Goal: Information Seeking & Learning: Understand process/instructions

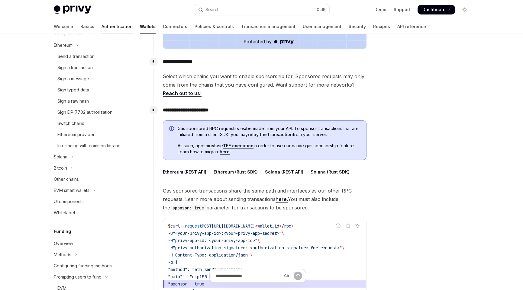
scroll to position [131, 0]
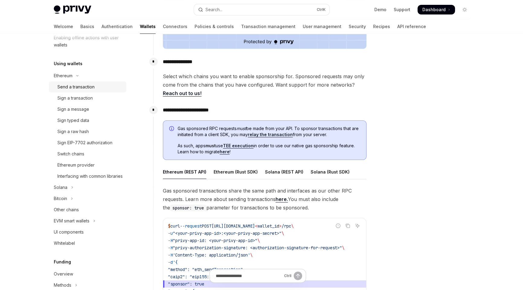
click at [77, 83] on link "Send a transaction" at bounding box center [87, 87] width 77 height 11
click at [66, 86] on div "Send a transaction" at bounding box center [75, 86] width 37 height 7
click at [67, 99] on div "Sign a transaction" at bounding box center [74, 98] width 35 height 7
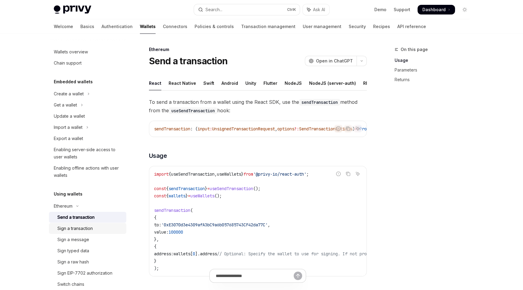
click at [73, 228] on div "Sign a transaction" at bounding box center [74, 228] width 35 height 7
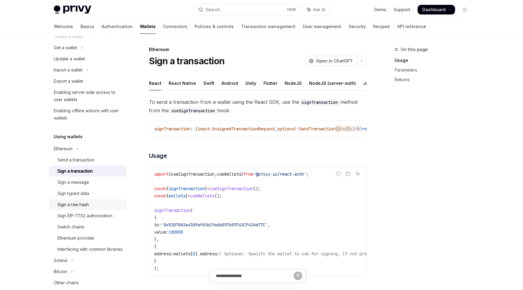
scroll to position [60, 0]
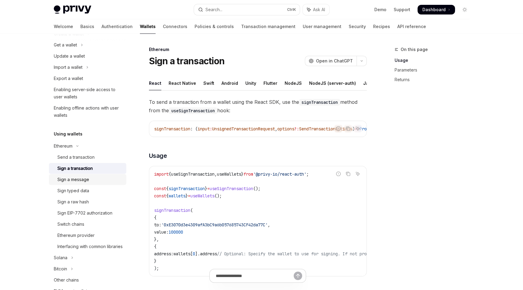
click at [76, 178] on div "Sign a message" at bounding box center [73, 179] width 32 height 7
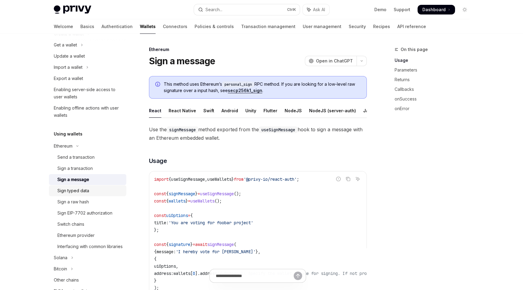
click at [72, 189] on div "Sign typed data" at bounding box center [73, 190] width 32 height 7
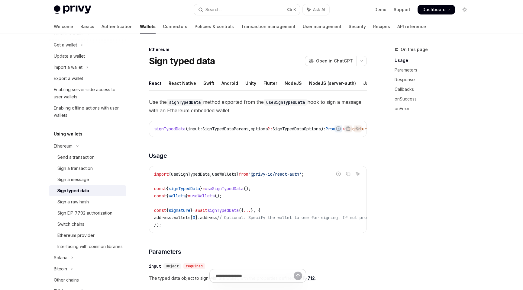
drag, startPoint x: 215, startPoint y: 119, endPoint x: 321, endPoint y: 117, distance: 106.1
click at [322, 83] on div "Java" at bounding box center [327, 83] width 11 height 14
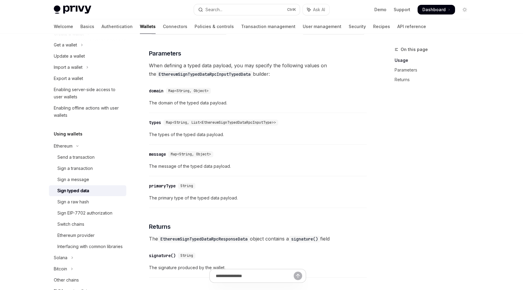
scroll to position [604, 0]
click at [79, 204] on div "Sign a raw hash" at bounding box center [72, 202] width 31 height 7
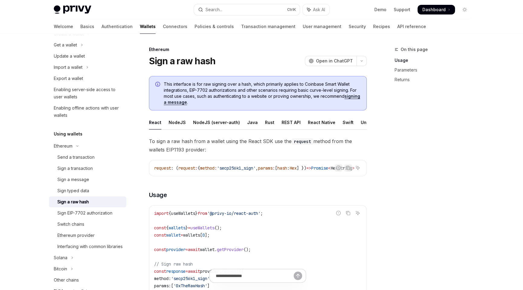
scroll to position [0, 41]
click at [84, 213] on div "Sign EIP-7702 authorization" at bounding box center [84, 213] width 55 height 7
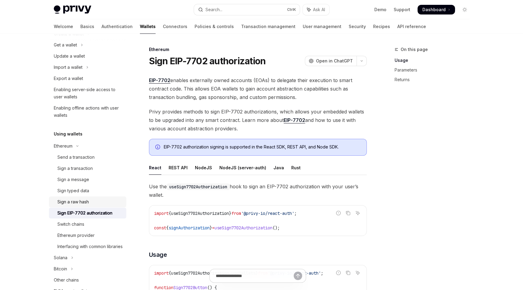
click at [69, 201] on div "Sign a raw hash" at bounding box center [72, 202] width 31 height 7
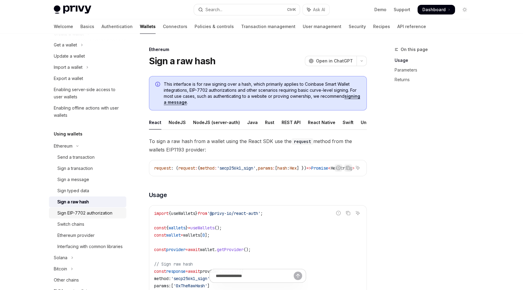
click at [70, 218] on ul "Send a transaction Sign a transaction Sign a message Sign typed data Sign a raw…" at bounding box center [87, 202] width 77 height 100
click at [73, 205] on div "Sign a raw hash" at bounding box center [72, 202] width 31 height 7
click at [75, 214] on div "Sign EIP-7702 authorization" at bounding box center [84, 213] width 55 height 7
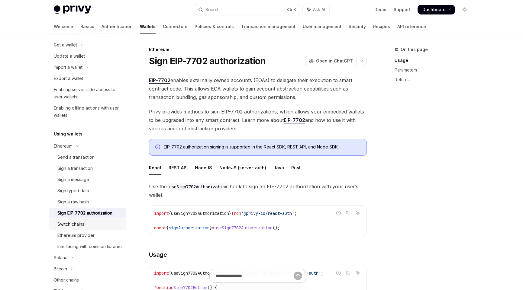
click at [75, 223] on div "Switch chains" at bounding box center [70, 224] width 27 height 7
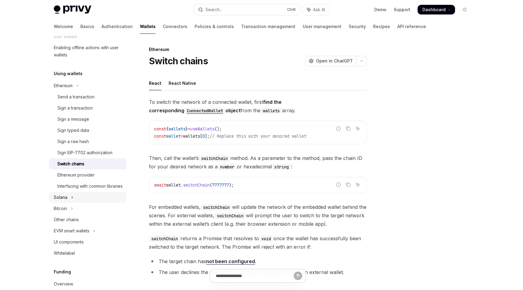
scroll to position [121, 0]
click at [75, 178] on div "Ethereum provider" at bounding box center [75, 175] width 37 height 7
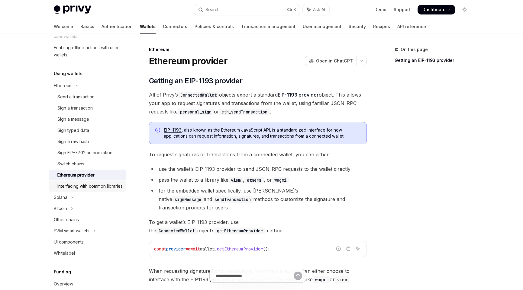
click at [77, 185] on div "Interfacing with common libraries" at bounding box center [89, 186] width 65 height 7
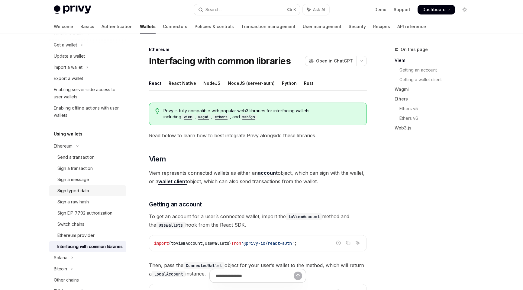
scroll to position [181, 0]
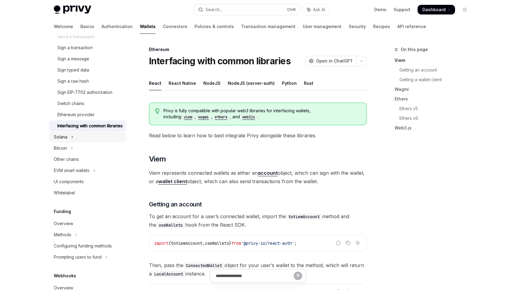
click at [68, 141] on button "Solana" at bounding box center [87, 137] width 77 height 11
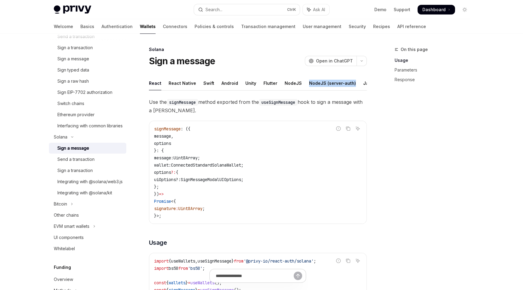
drag, startPoint x: 300, startPoint y: 89, endPoint x: 353, endPoint y: 92, distance: 52.9
click at [353, 91] on ul "React React Native Swift Android Unity Flutter NodeJS NodeJS (server-auth) Java…" at bounding box center [258, 83] width 218 height 15
click at [325, 82] on ul "React React Native Swift Android Unity Flutter NodeJS NodeJS (server-auth) Java…" at bounding box center [258, 83] width 218 height 15
click at [322, 83] on div "Java" at bounding box center [327, 83] width 11 height 14
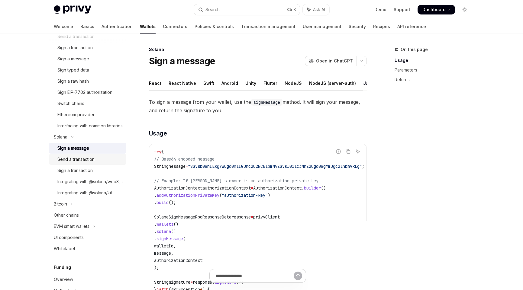
click at [81, 163] on div "Send a transaction" at bounding box center [75, 159] width 37 height 7
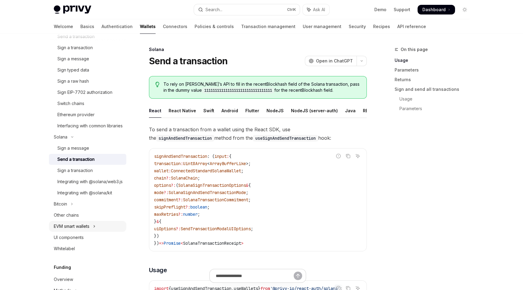
scroll to position [241, 0]
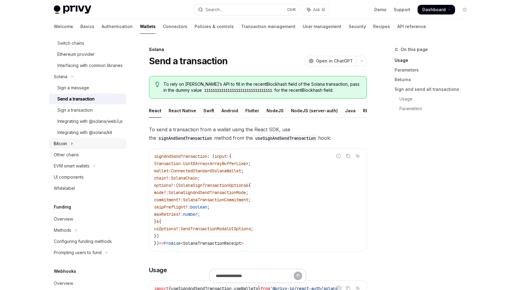
click at [67, 149] on button "Bitcoin" at bounding box center [87, 143] width 77 height 11
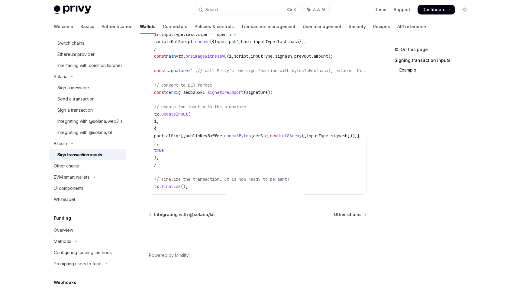
scroll to position [367, 0]
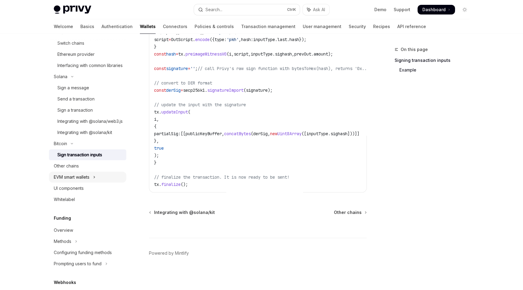
click at [92, 183] on button "EVM smart wallets" at bounding box center [87, 177] width 77 height 11
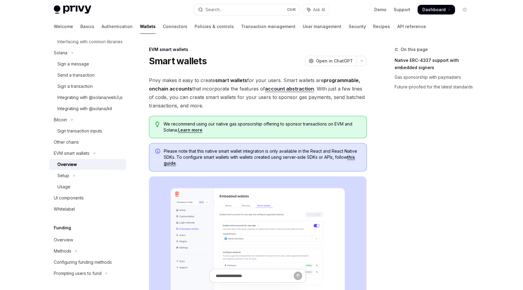
scroll to position [302, 0]
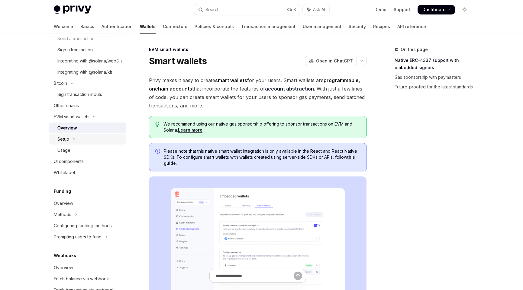
click at [66, 143] on div "Setup" at bounding box center [63, 139] width 12 height 7
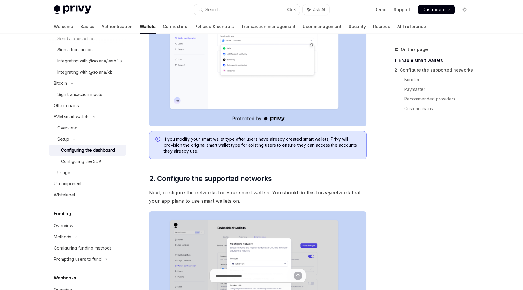
scroll to position [241, 0]
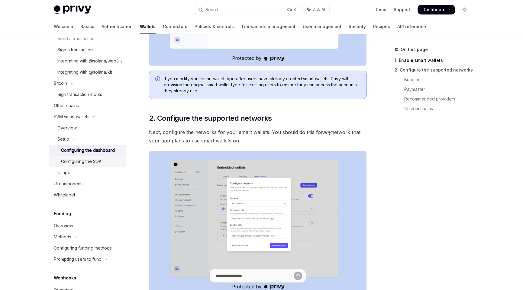
click at [84, 165] on div "Configuring the SDK" at bounding box center [81, 161] width 40 height 7
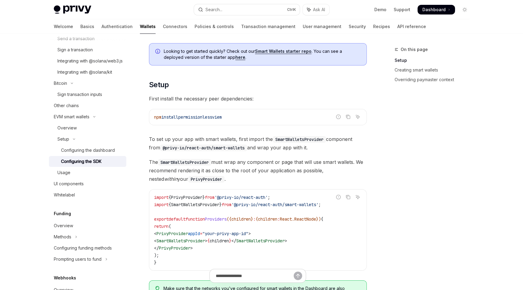
scroll to position [121, 0]
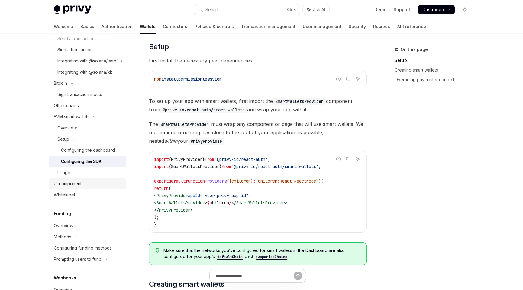
click at [73, 188] on div "UI components" at bounding box center [69, 183] width 30 height 7
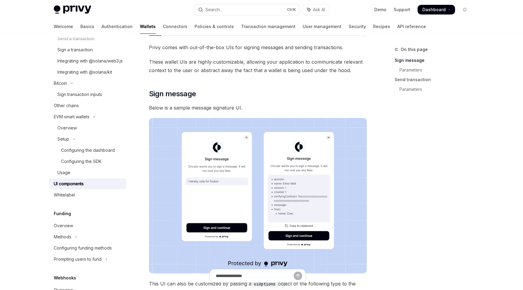
scroll to position [60, 0]
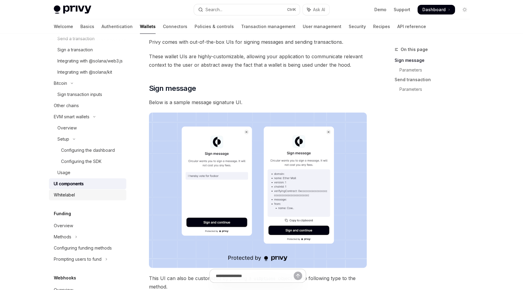
click at [59, 199] on div "Whitelabel" at bounding box center [64, 195] width 21 height 7
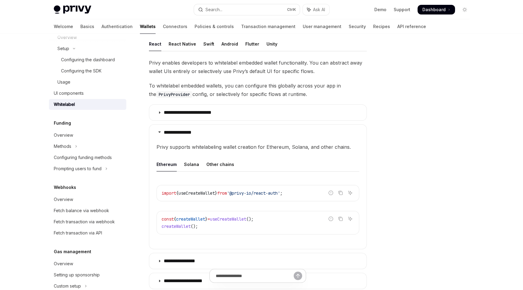
scroll to position [121, 0]
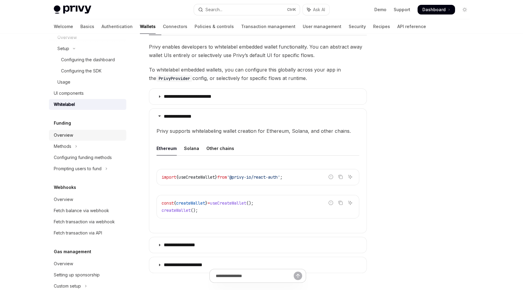
click at [60, 139] on div "Overview" at bounding box center [63, 135] width 19 height 7
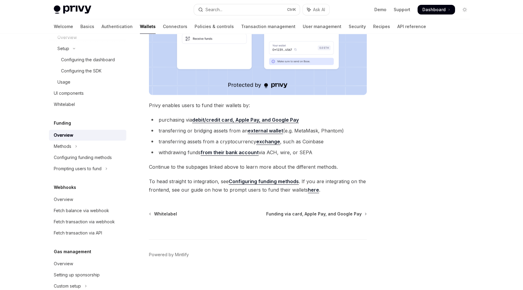
scroll to position [183, 0]
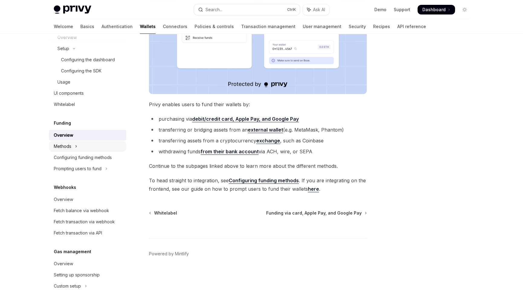
click at [70, 150] on div "Methods" at bounding box center [63, 146] width 18 height 7
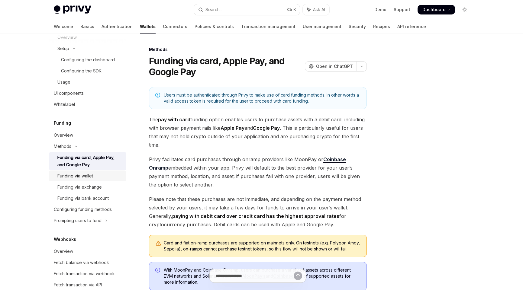
click at [72, 180] on div "Funding via wallet" at bounding box center [75, 176] width 36 height 7
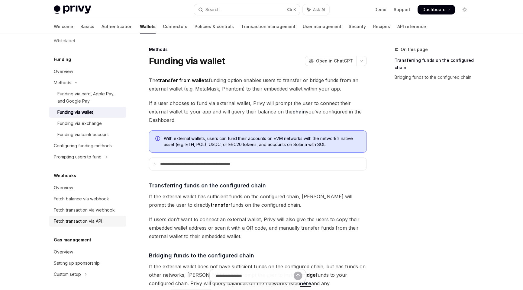
scroll to position [513, 0]
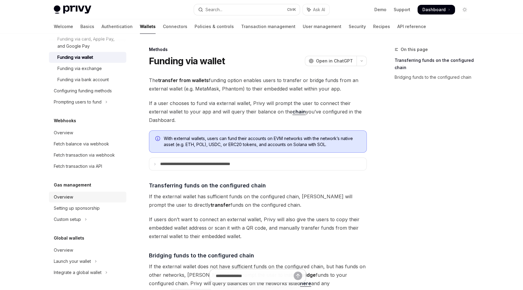
click at [73, 201] on div "Overview" at bounding box center [88, 197] width 69 height 7
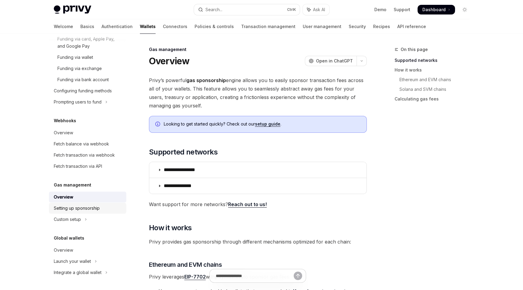
click at [90, 212] on div "Setting up sponsorship" at bounding box center [77, 208] width 46 height 7
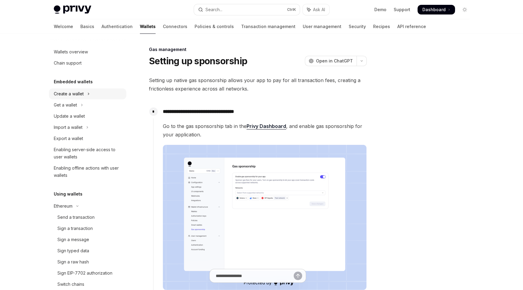
click at [73, 93] on div "Create a wallet" at bounding box center [69, 93] width 30 height 7
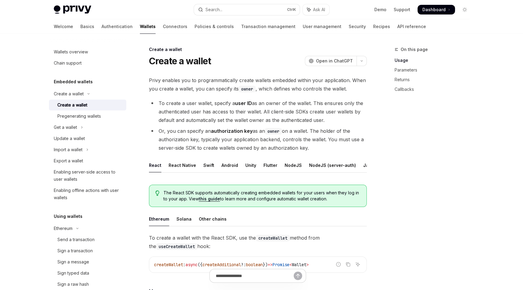
scroll to position [0, 41]
click at [79, 115] on div "Pregenerating wallets" at bounding box center [79, 116] width 44 height 7
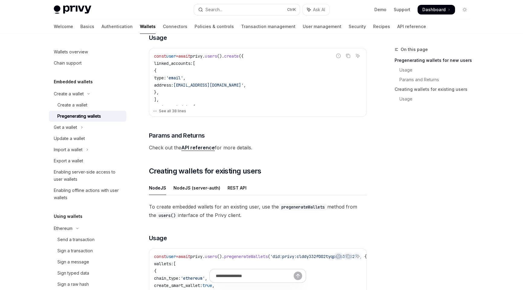
scroll to position [241, 0]
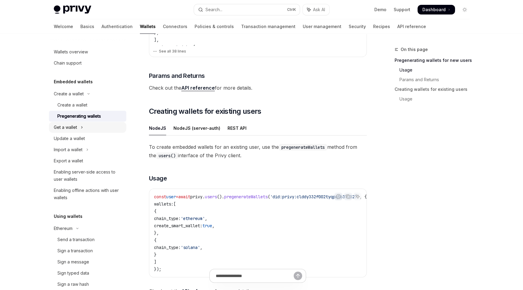
click at [74, 129] on div "Get a wallet" at bounding box center [65, 127] width 23 height 7
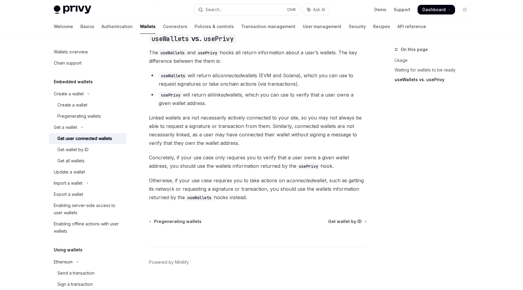
scroll to position [516, 0]
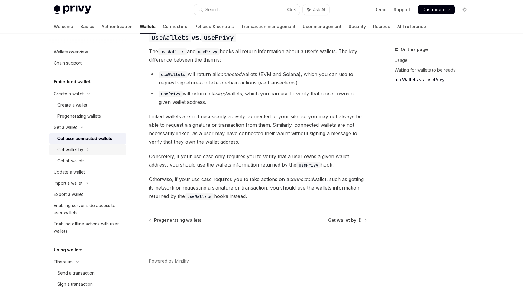
click at [76, 147] on div "Get wallet by ID" at bounding box center [72, 149] width 31 height 7
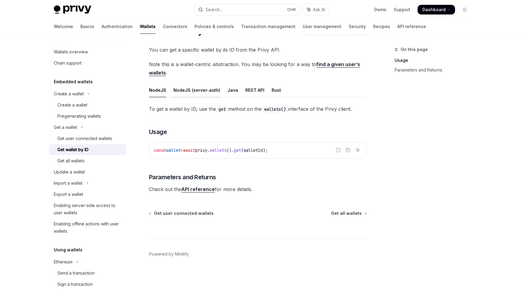
click at [197, 88] on div "NodeJS (server-auth)" at bounding box center [196, 90] width 47 height 14
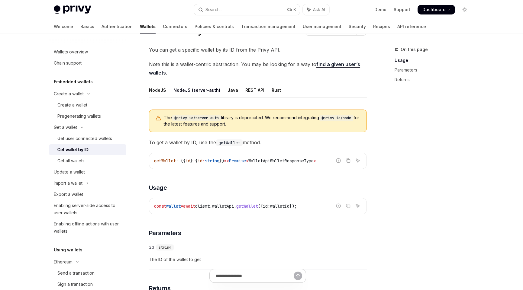
click at [154, 87] on div "NodeJS" at bounding box center [157, 90] width 17 height 14
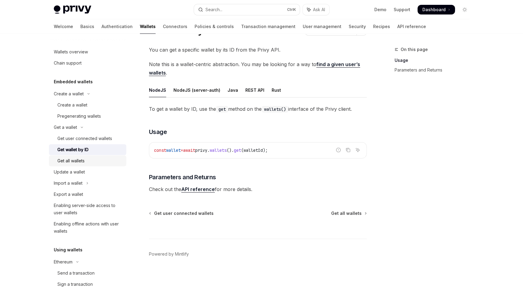
click at [80, 159] on div "Get all wallets" at bounding box center [70, 160] width 27 height 7
type textarea "*"
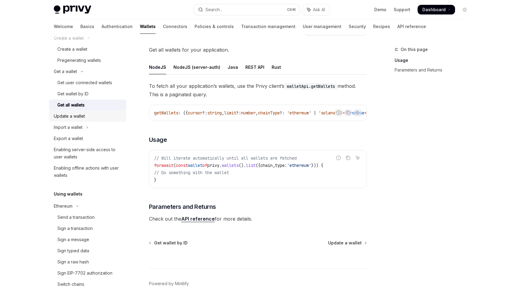
scroll to position [90, 0]
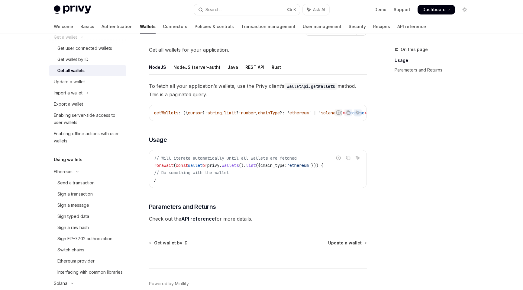
click at [420, 197] on div "On this page Usage Parameters and Returns" at bounding box center [428, 168] width 92 height 244
click at [409, 169] on div "On this page Usage Parameters and Returns" at bounding box center [428, 168] width 92 height 244
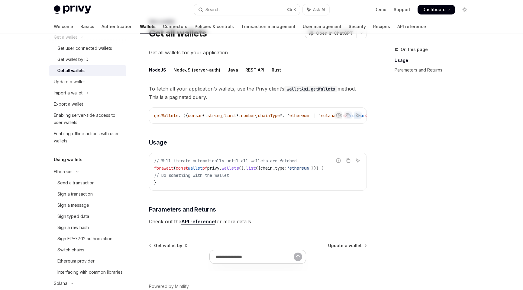
scroll to position [0, 0]
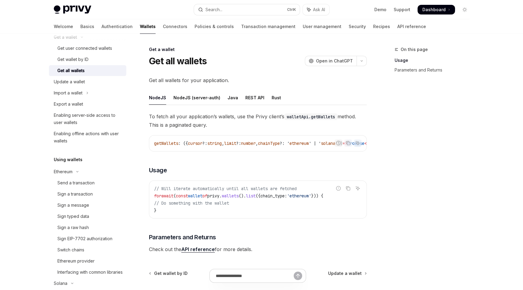
click at [434, 153] on div "On this page Usage Parameters and Returns" at bounding box center [428, 168] width 92 height 244
click at [428, 158] on div "On this page Usage Parameters and Returns" at bounding box center [428, 168] width 92 height 244
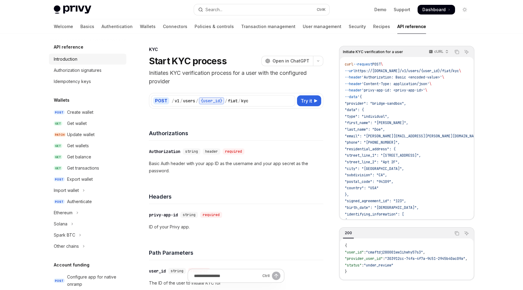
click at [63, 60] on div "Introduction" at bounding box center [66, 59] width 24 height 7
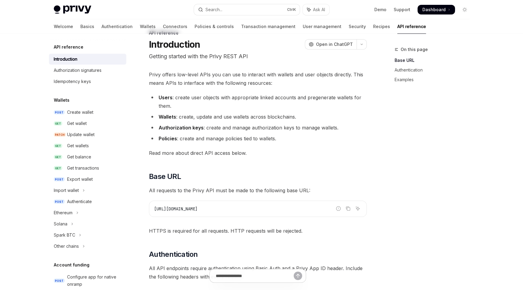
scroll to position [30, 0]
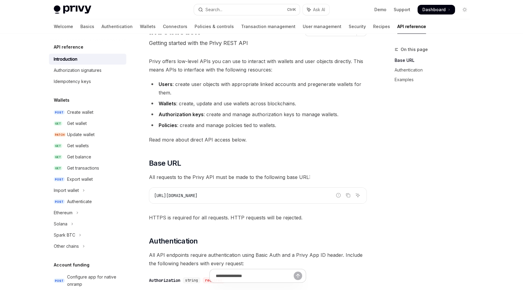
drag, startPoint x: 218, startPoint y: 195, endPoint x: 151, endPoint y: 193, distance: 67.1
click at [151, 193] on div "[URL][DOMAIN_NAME]" at bounding box center [257, 196] width 217 height 16
copy span "[URL][DOMAIN_NAME]"
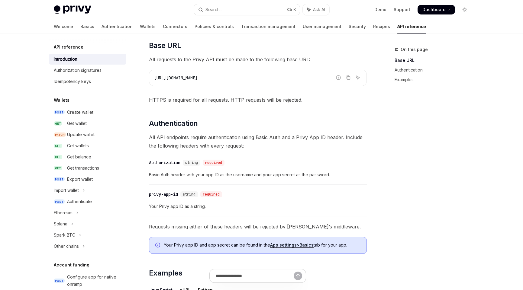
scroll to position [151, 0]
